Goal: Information Seeking & Learning: Check status

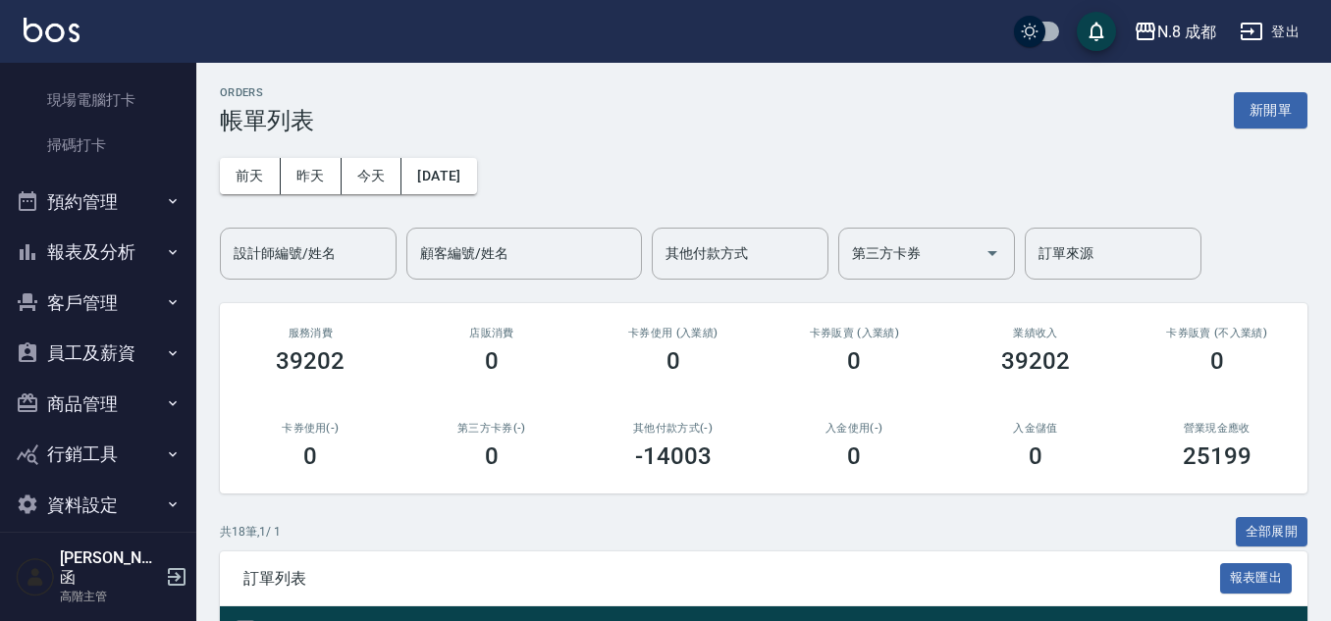
scroll to position [509, 0]
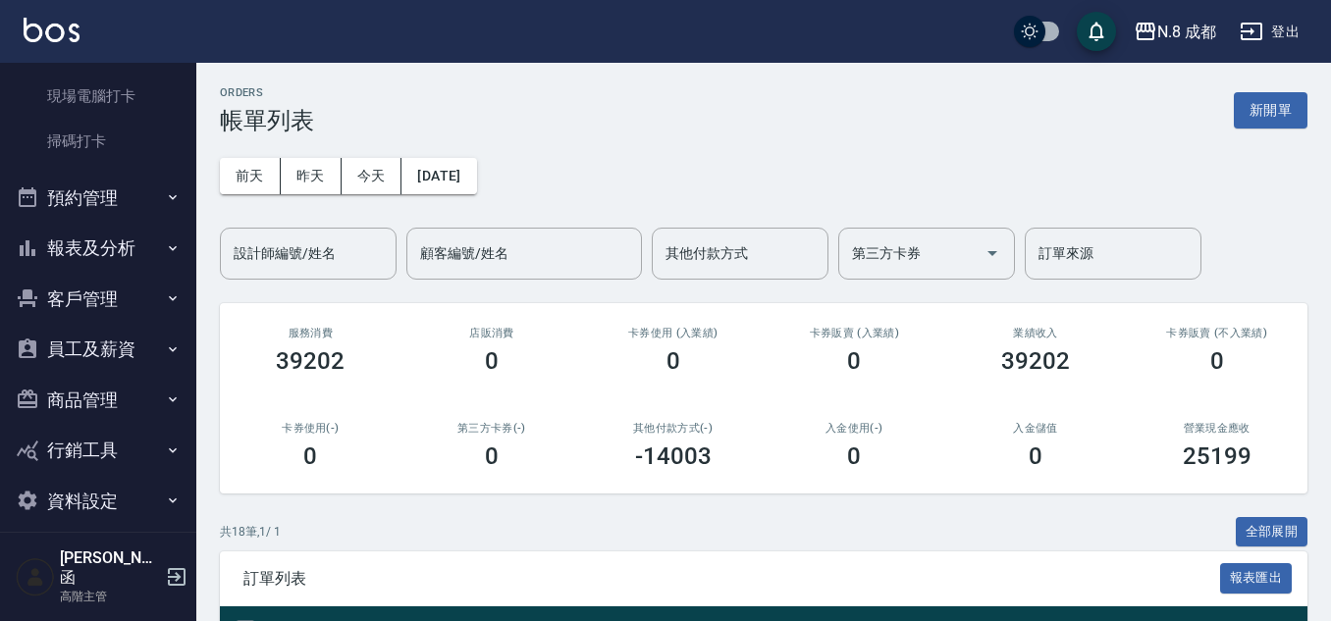
click at [126, 254] on button "報表及分析" at bounding box center [98, 248] width 181 height 51
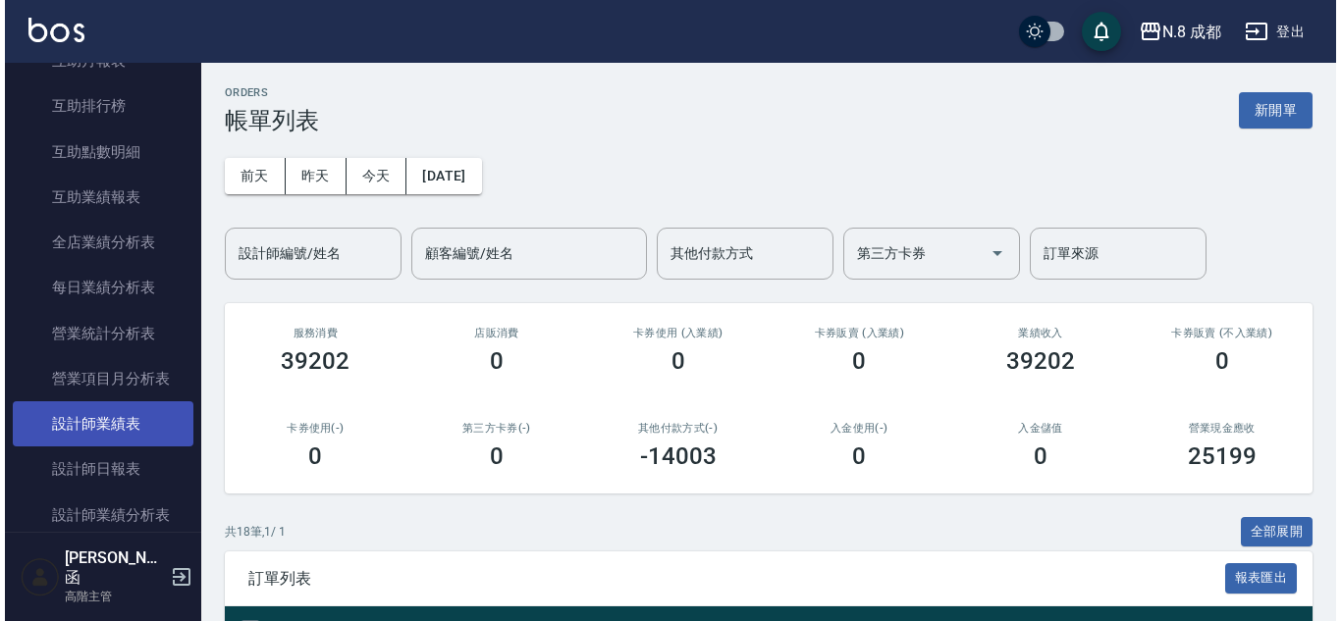
scroll to position [1197, 0]
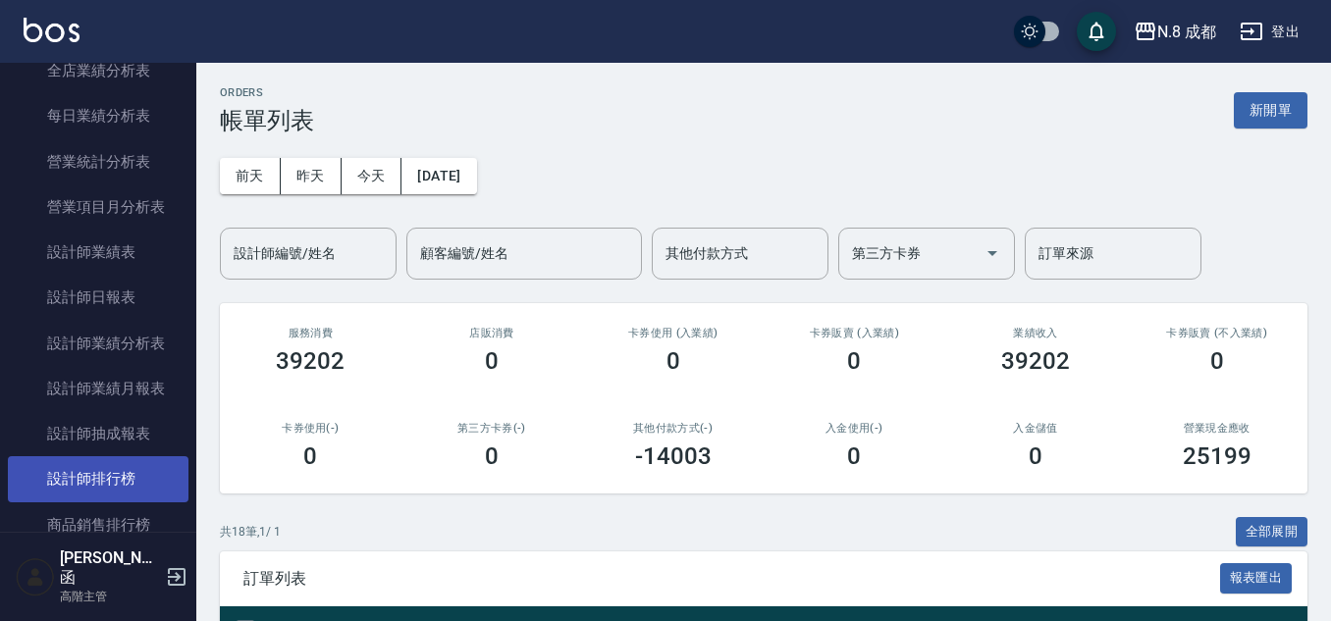
click at [133, 490] on link "設計師排行榜" at bounding box center [98, 478] width 181 height 45
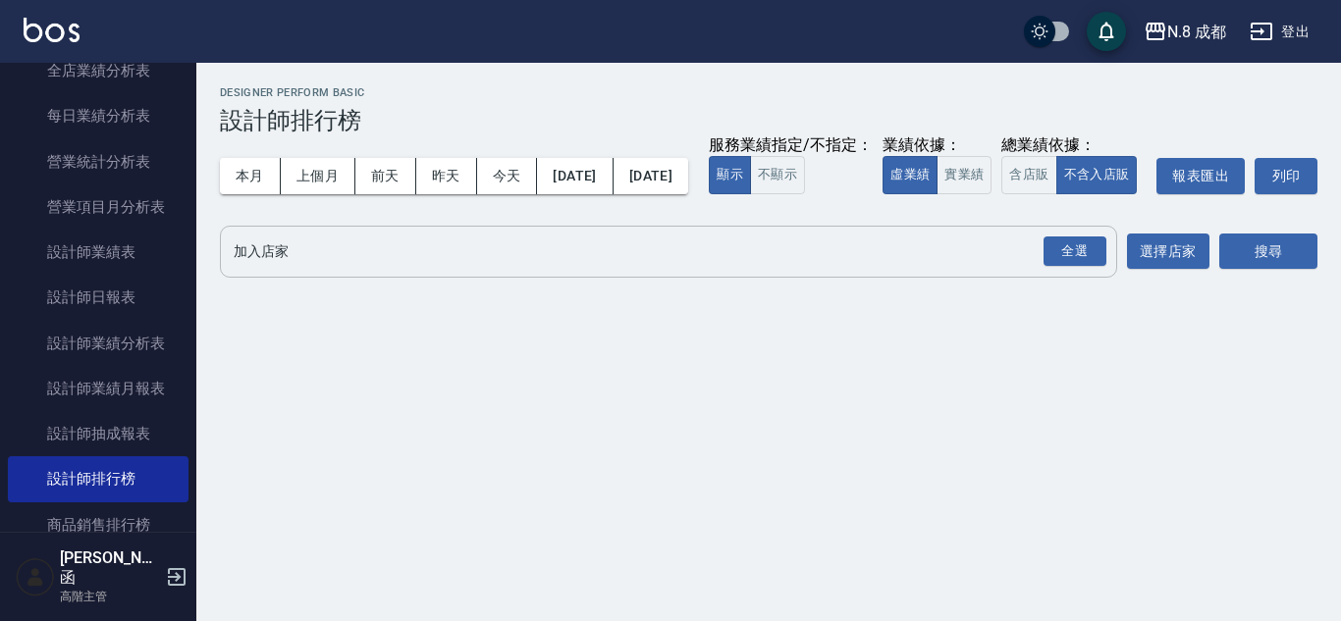
click at [378, 269] on input "加入店家" at bounding box center [654, 252] width 850 height 34
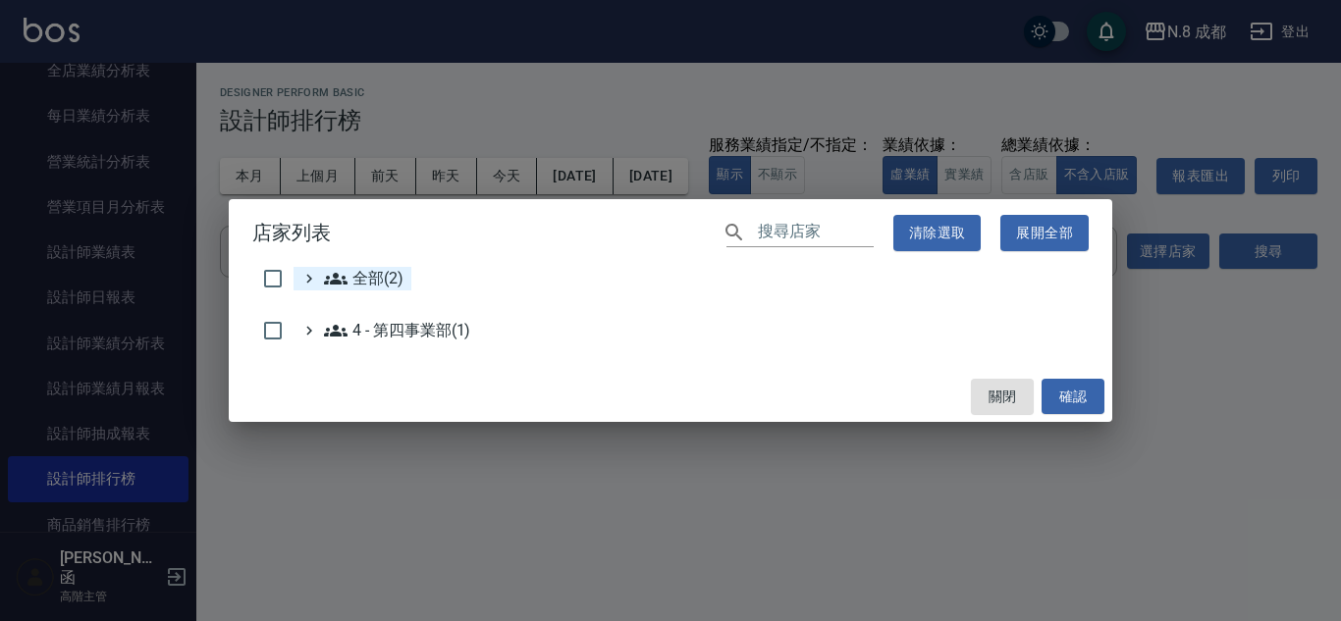
click at [364, 269] on span "全部(2)" at bounding box center [364, 279] width 80 height 24
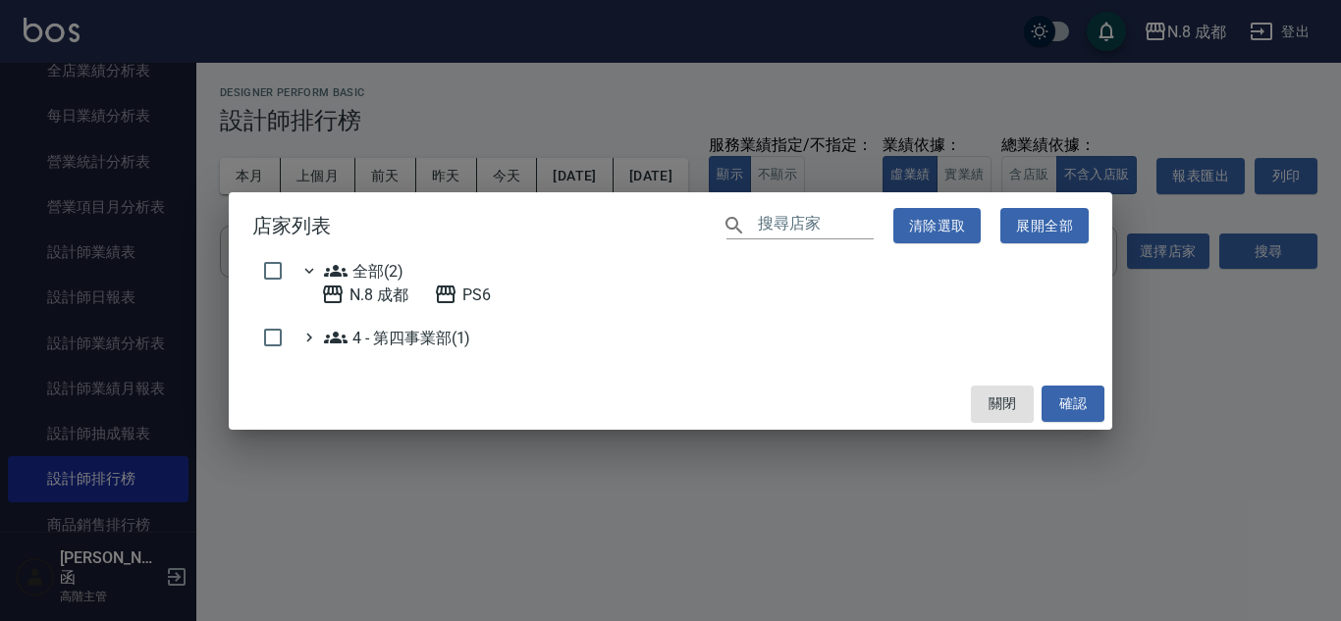
click at [362, 303] on 成都 "N.8 成都" at bounding box center [364, 295] width 87 height 24
click at [1091, 400] on button "確認" at bounding box center [1072, 404] width 63 height 36
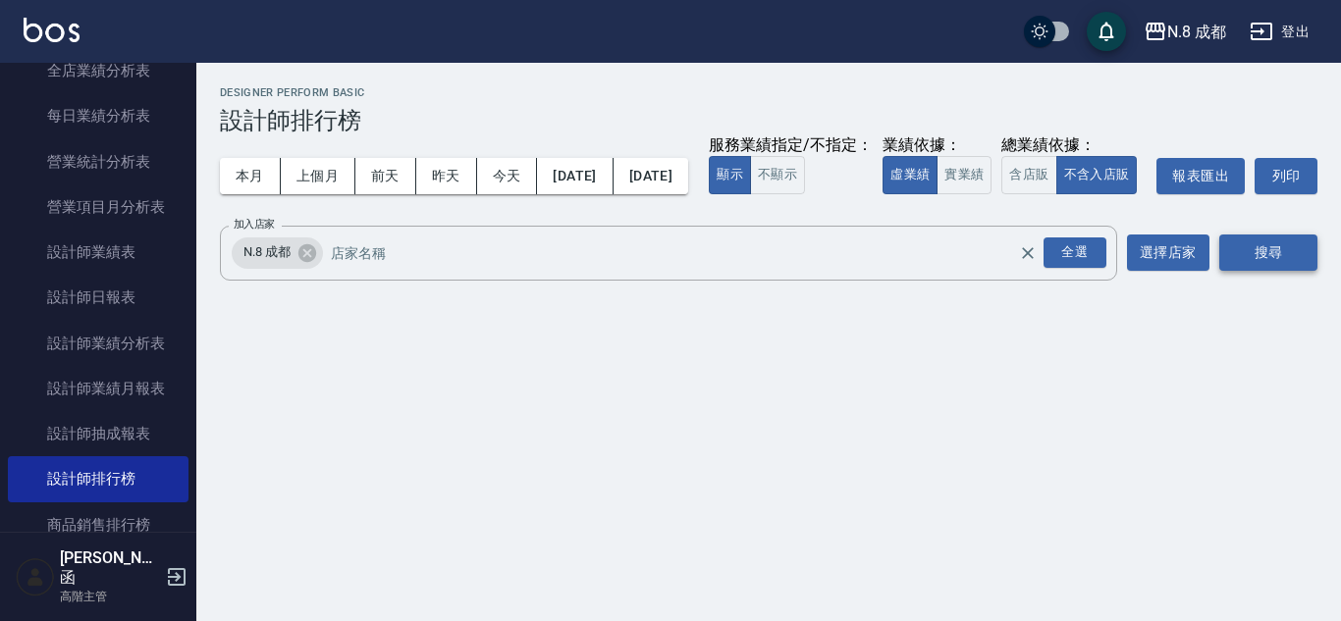
click at [1280, 271] on button "搜尋" at bounding box center [1268, 253] width 98 height 36
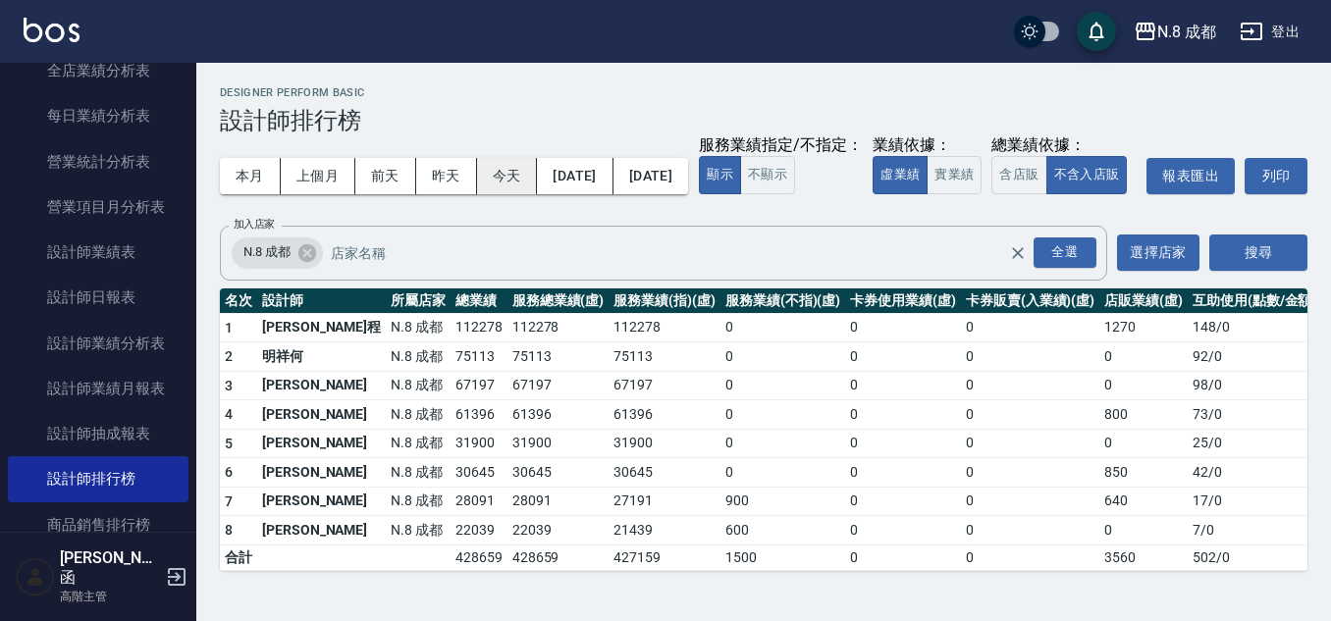
click at [507, 180] on button "今天" at bounding box center [507, 176] width 61 height 36
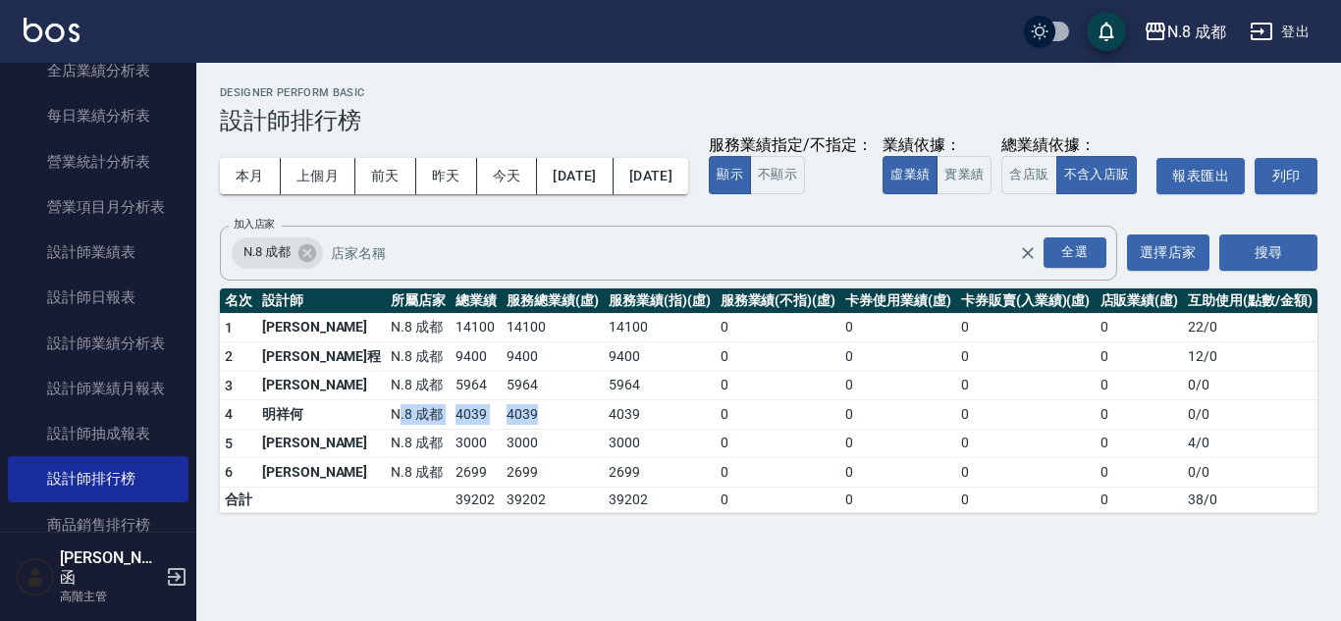
drag, startPoint x: 331, startPoint y: 441, endPoint x: 497, endPoint y: 444, distance: 165.9
click at [497, 430] on tr "4 明祥[PERSON_NAME]8 成都 4039 4039 4039 0 0 0 0 0 / 0" at bounding box center [768, 414] width 1097 height 29
click at [604, 400] on td "5964" at bounding box center [660, 385] width 112 height 29
